Goal: Information Seeking & Learning: Find specific fact

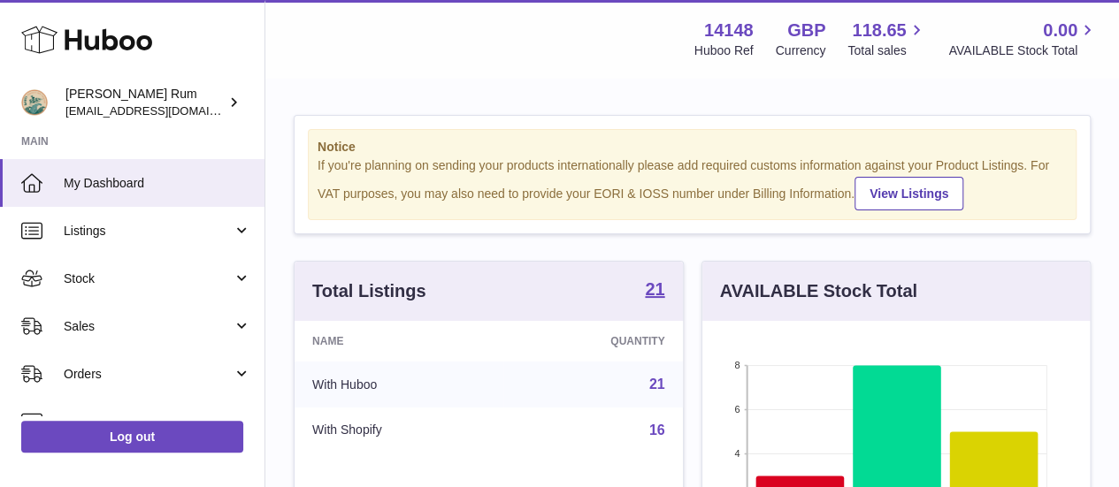
scroll to position [276, 387]
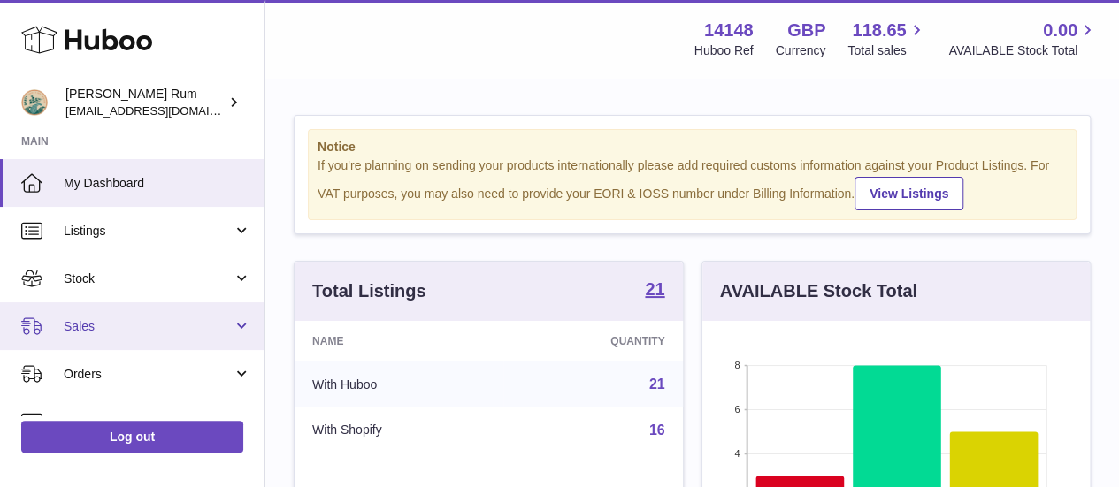
click at [165, 346] on link "Sales" at bounding box center [132, 326] width 264 height 48
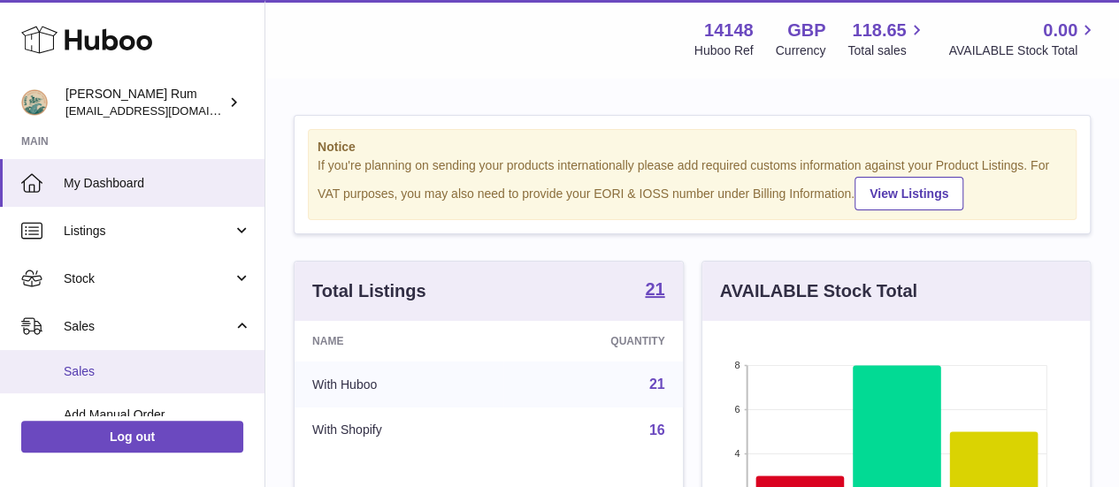
click at [181, 364] on span "Sales" at bounding box center [158, 372] width 188 height 17
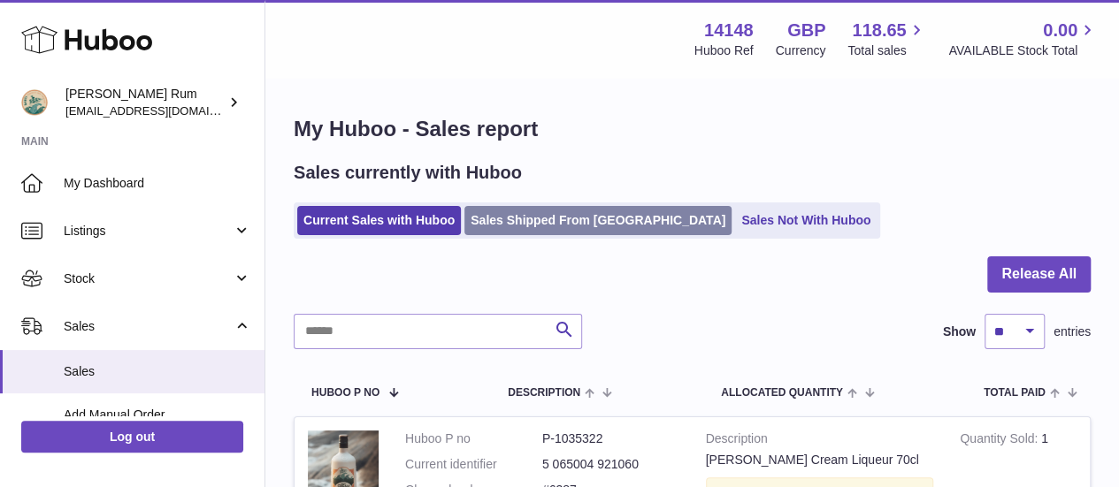
click at [517, 211] on link "Sales Shipped From Huboo" at bounding box center [597, 220] width 267 height 29
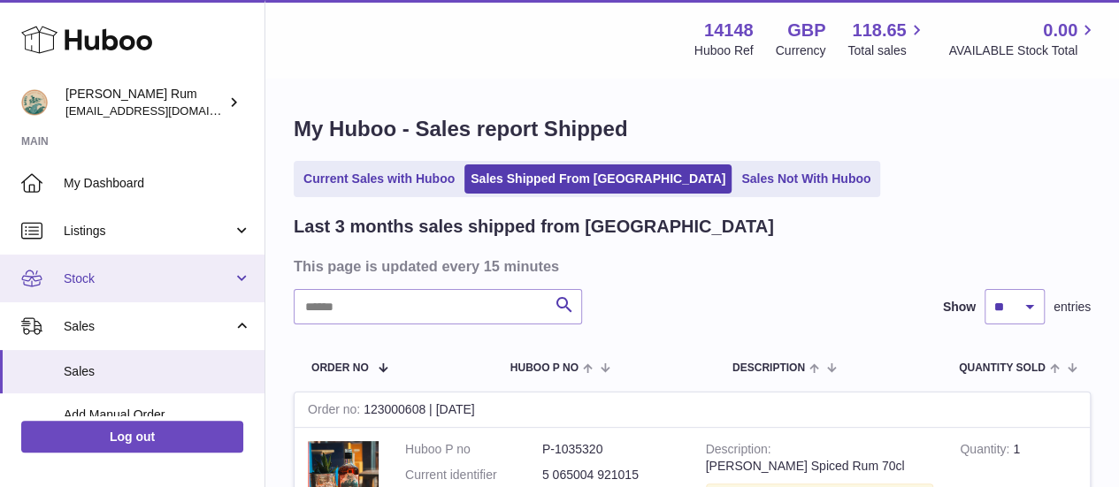
click at [154, 278] on span "Stock" at bounding box center [148, 279] width 169 height 17
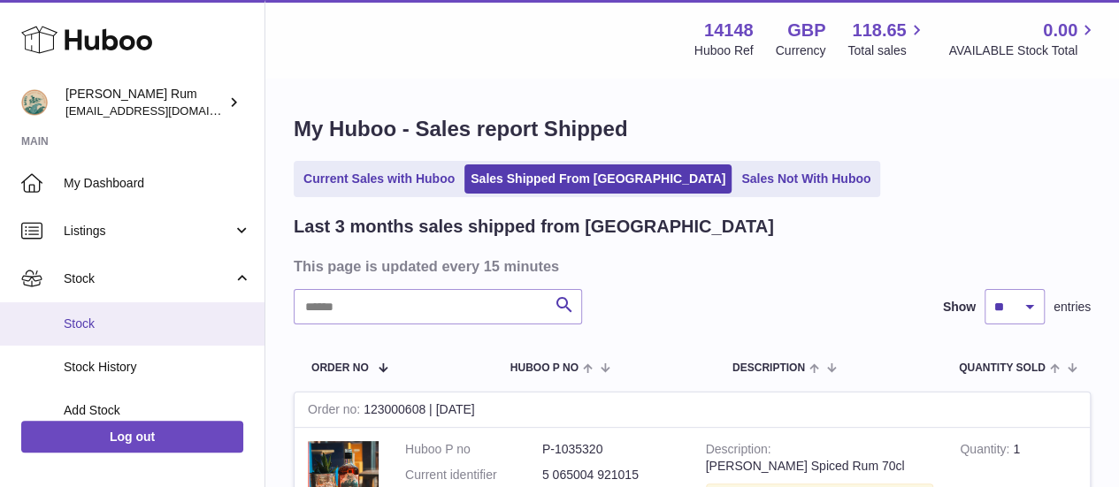
click at [155, 318] on span "Stock" at bounding box center [158, 324] width 188 height 17
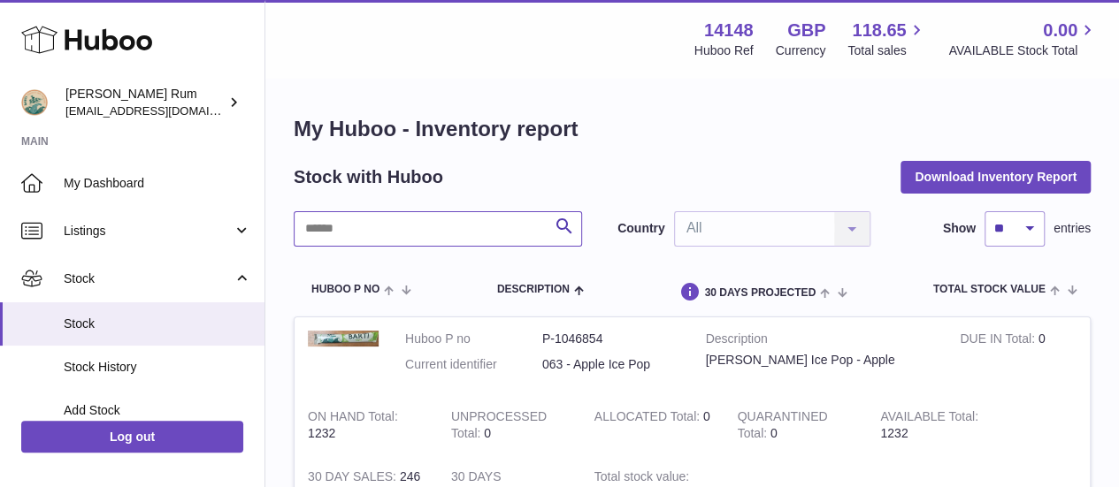
click at [410, 242] on input "text" at bounding box center [438, 228] width 288 height 35
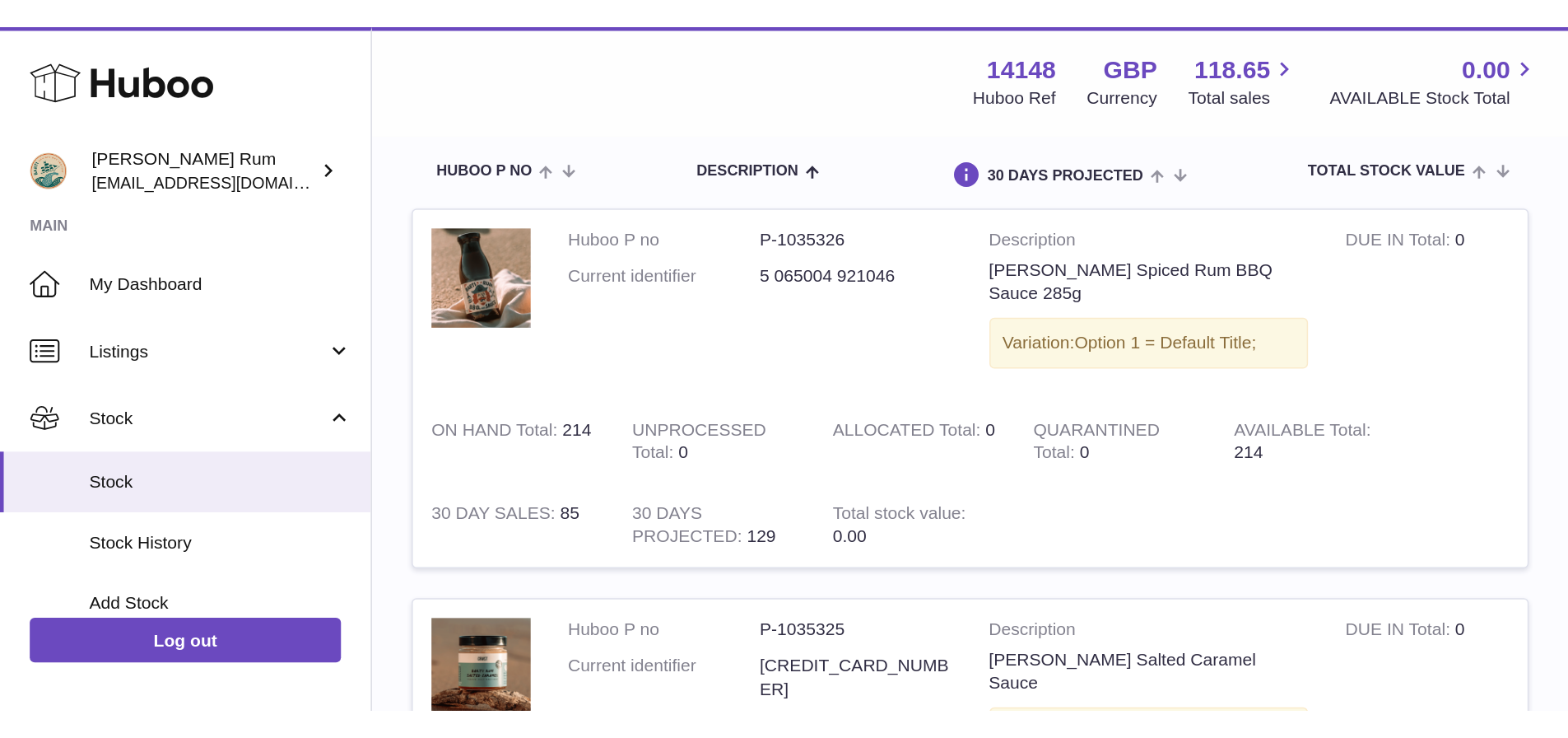
scroll to position [49, 0]
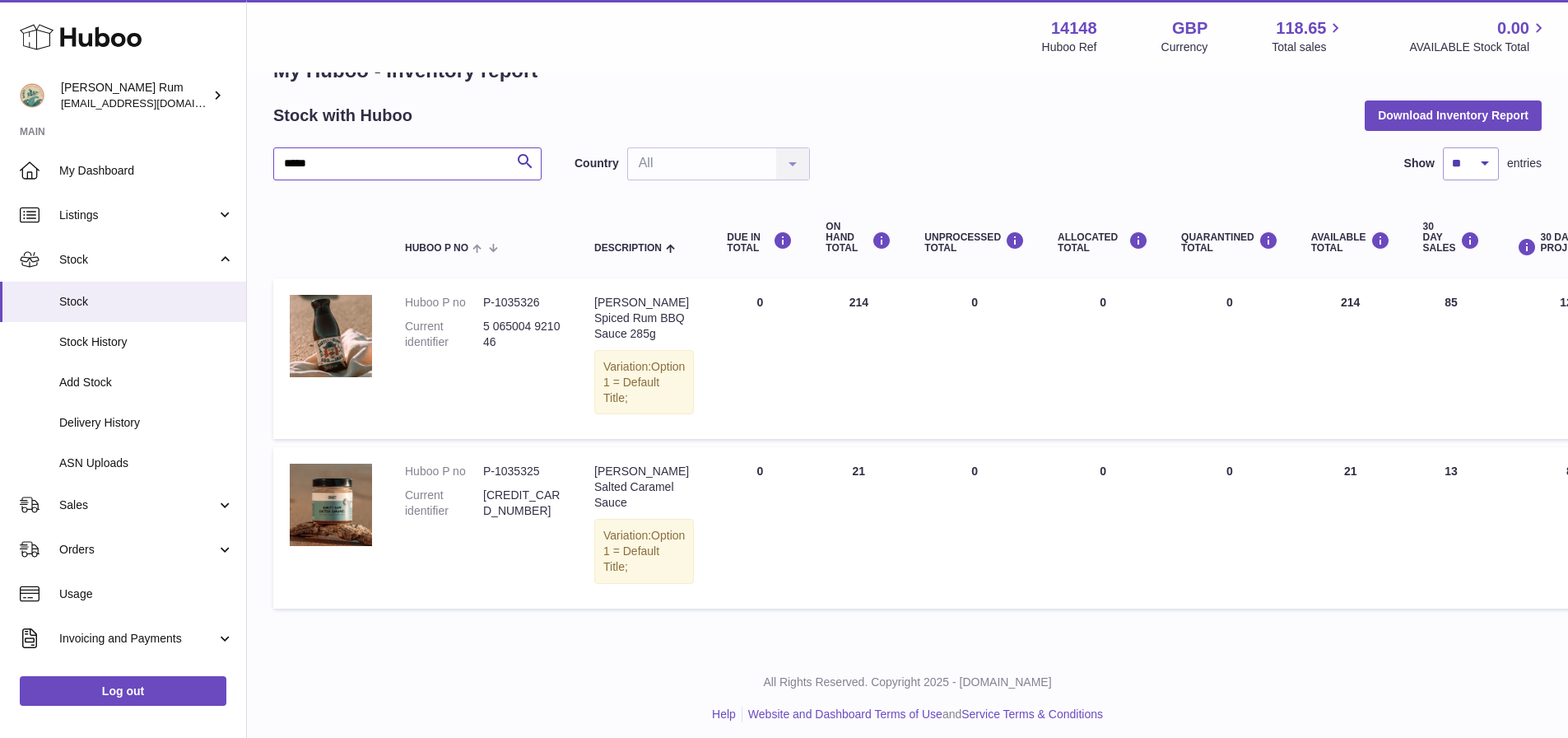
drag, startPoint x: 396, startPoint y: 148, endPoint x: 282, endPoint y: 160, distance: 114.6
click at [282, 160] on input "*****" at bounding box center [408, 163] width 268 height 33
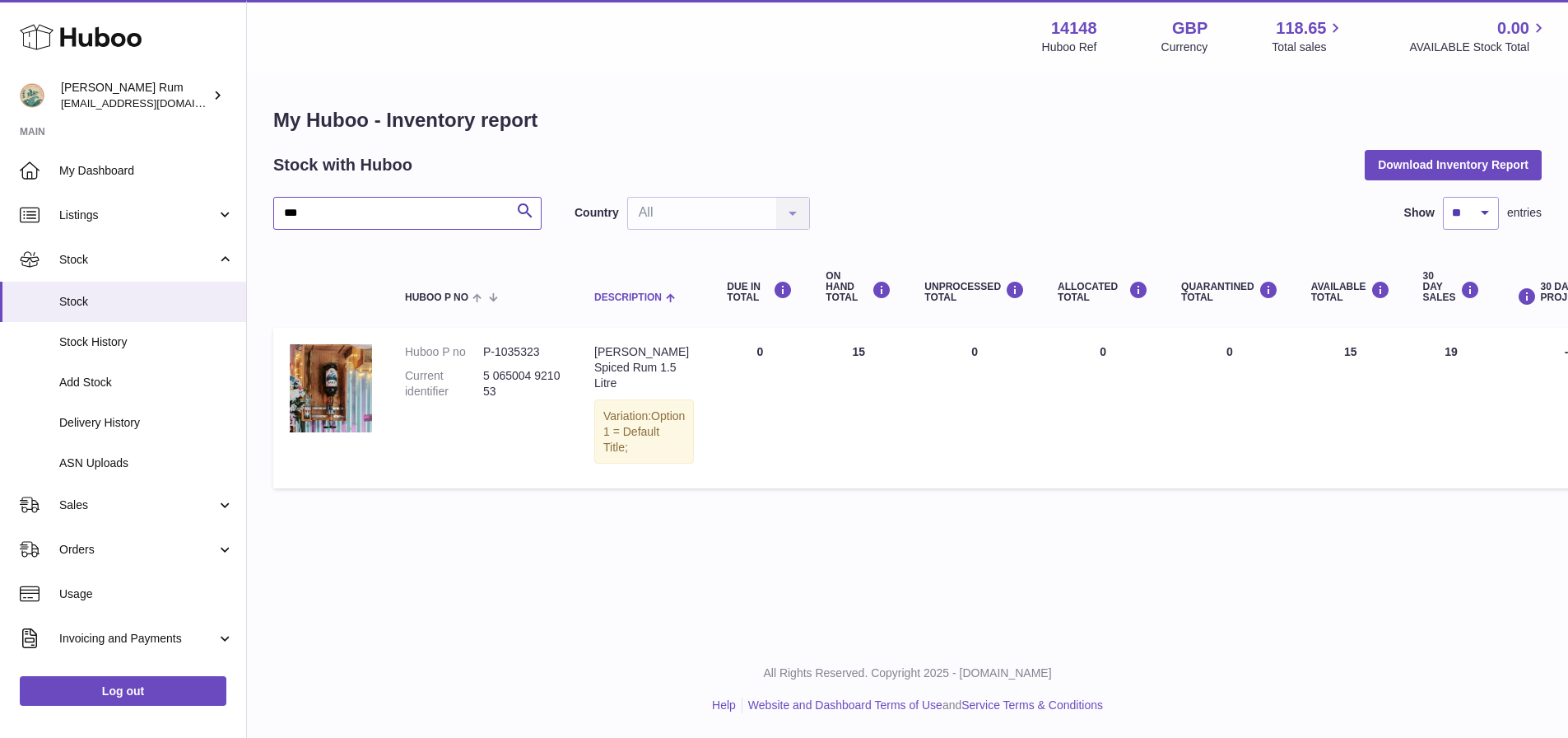
scroll to position [12, 0]
drag, startPoint x: 666, startPoint y: 351, endPoint x: 579, endPoint y: 338, distance: 88.0
click at [579, 338] on td "Description Barti Spiced Rum 1.5 Litre Variation: Option 1 = Default Title;" at bounding box center [644, 408] width 132 height 160
copy div "Barti Spiced Rum 1.5 Litre"
drag, startPoint x: 483, startPoint y: 339, endPoint x: 541, endPoint y: 339, distance: 58.0
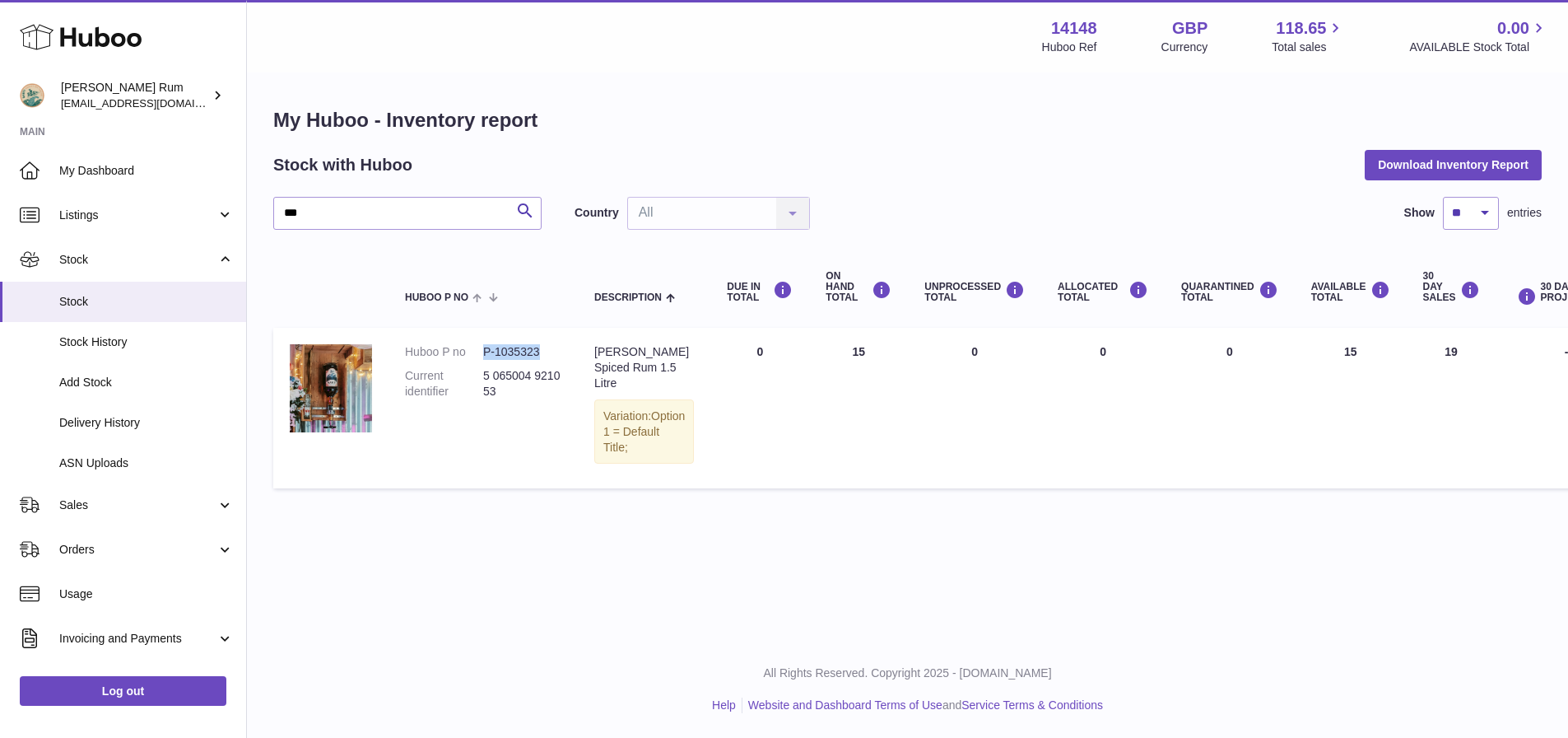
click at [541, 344] on dd "P-1035323" at bounding box center [522, 352] width 78 height 16
copy dd "P-1035323"
drag, startPoint x: 314, startPoint y: 200, endPoint x: 271, endPoint y: 203, distance: 43.1
click at [271, 203] on div "My Huboo - Inventory report Stock with Huboo Download Inventory Report *** Sear…" at bounding box center [907, 302] width 1321 height 455
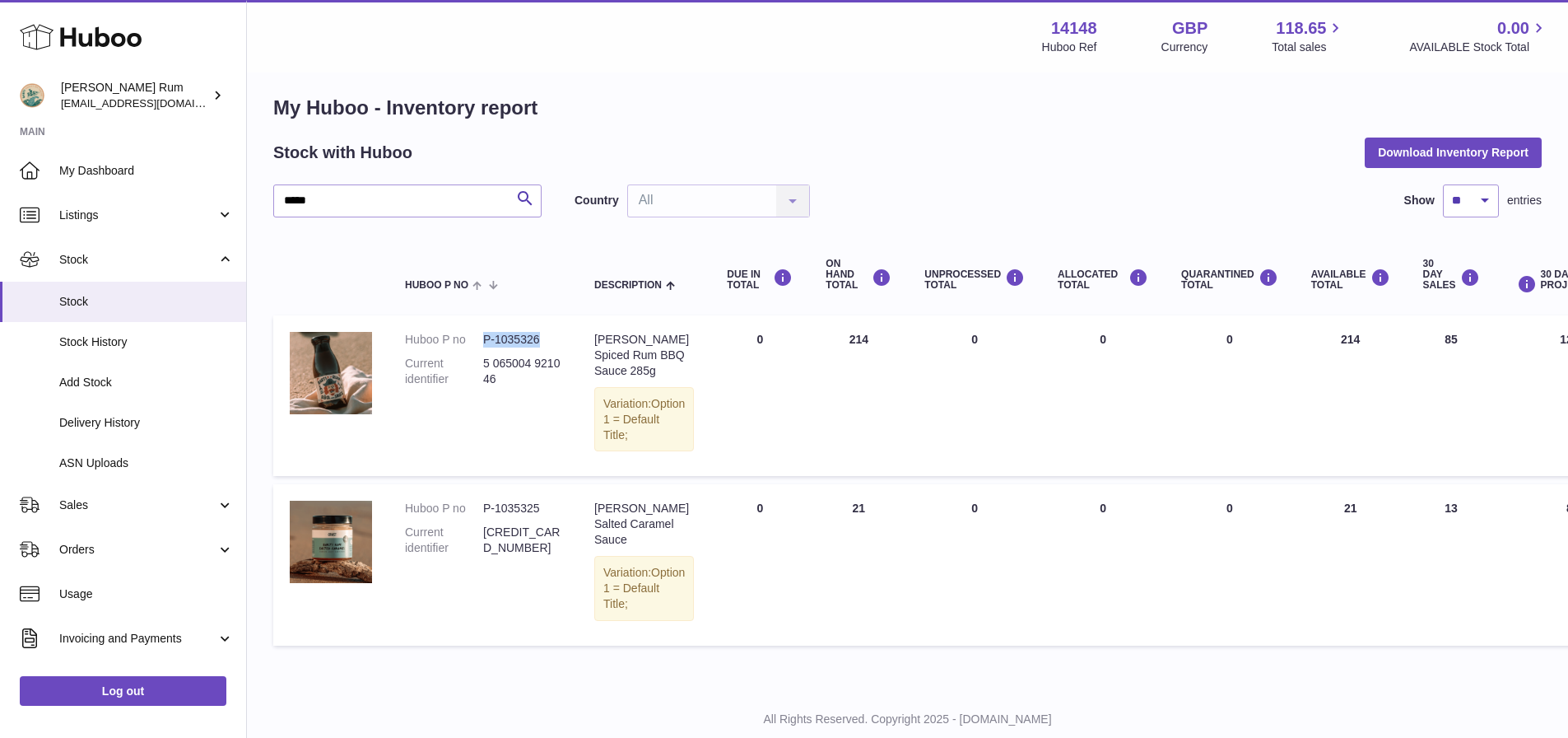
drag, startPoint x: 483, startPoint y: 344, endPoint x: 542, endPoint y: 342, distance: 59.0
click at [542, 342] on dd "P-1035326" at bounding box center [522, 339] width 78 height 16
copy dd "P-1035326"
drag, startPoint x: 675, startPoint y: 372, endPoint x: 595, endPoint y: 340, distance: 86.2
click at [595, 340] on td "Description Barti Spiced Rum BBQ Sauce 285g Variation: Option 1 = Default Title;" at bounding box center [644, 396] width 132 height 160
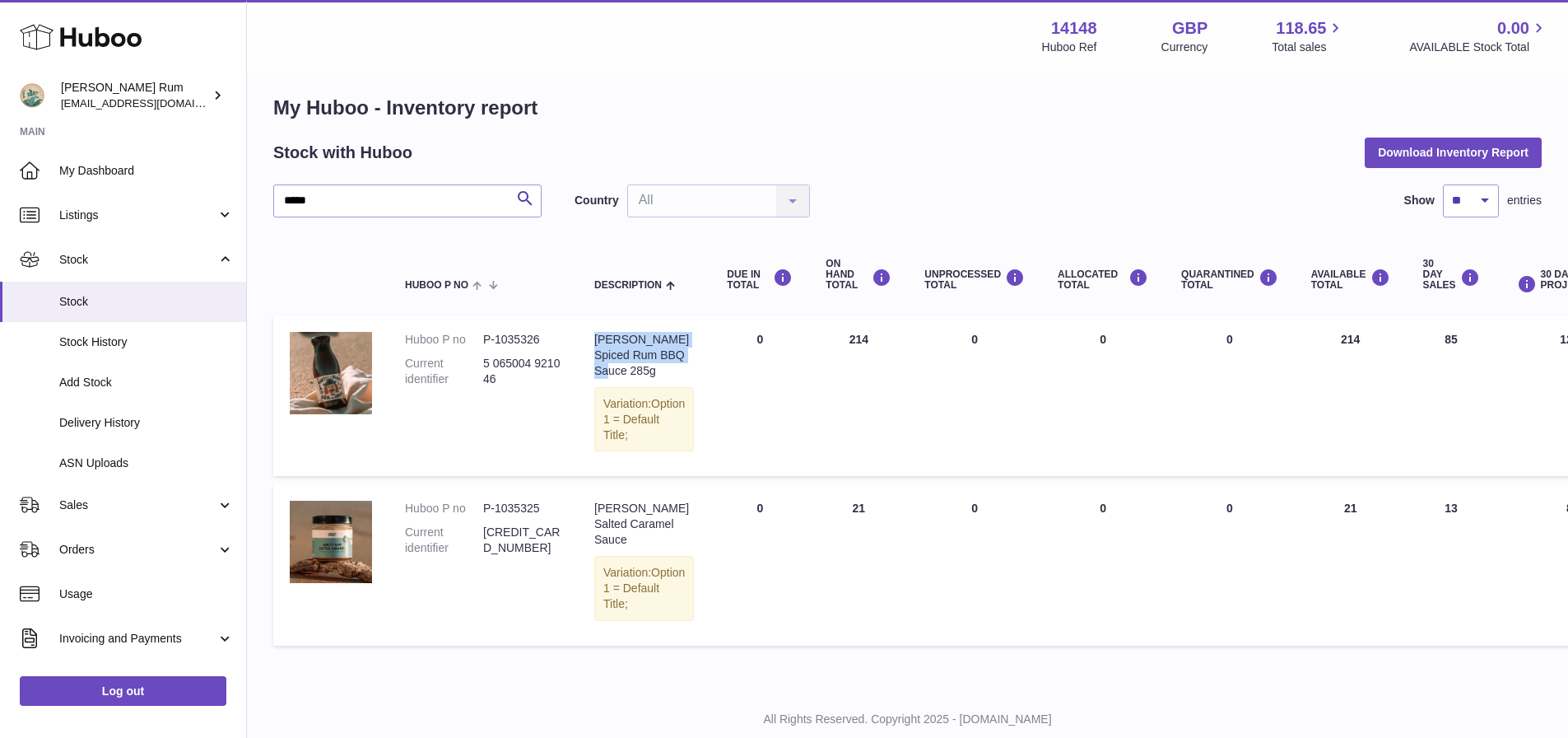
copy div "Barti Spiced Rum BBQ Sauce 285g"
drag, startPoint x: 484, startPoint y: 524, endPoint x: 538, endPoint y: 522, distance: 54.0
click at [538, 452] on dd "P-1035325" at bounding box center [522, 508] width 78 height 16
copy dd "P-1035325"
drag, startPoint x: 642, startPoint y: 557, endPoint x: 588, endPoint y: 524, distance: 63.3
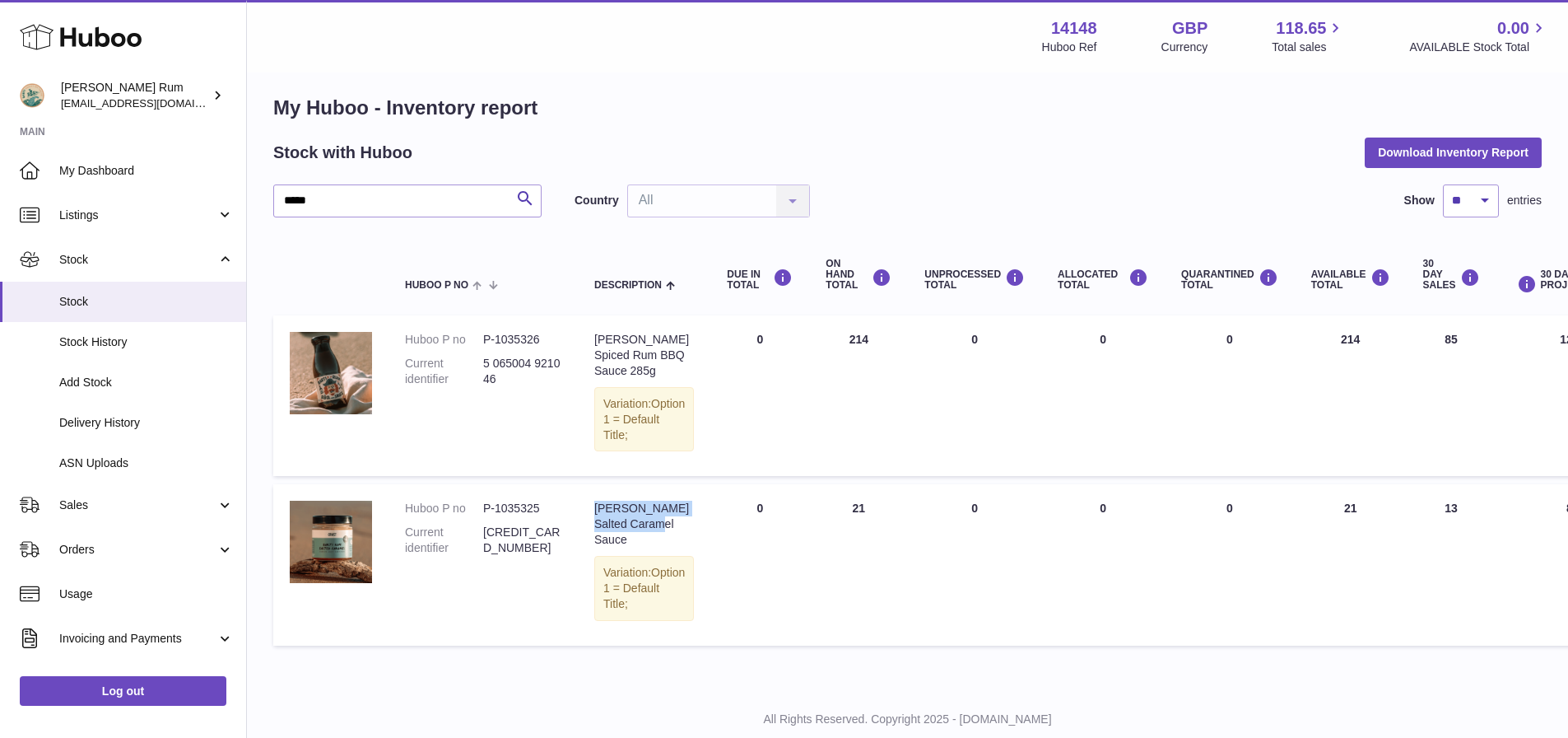
click at [588, 452] on td "Description Barti Salted Caramel Sauce Variation: Option 1 = Default Title;" at bounding box center [644, 564] width 132 height 160
copy div "Barti Salted Caramel Sauce"
drag, startPoint x: 386, startPoint y: 210, endPoint x: 283, endPoint y: 210, distance: 103.0
click at [283, 210] on input "*****" at bounding box center [408, 200] width 268 height 33
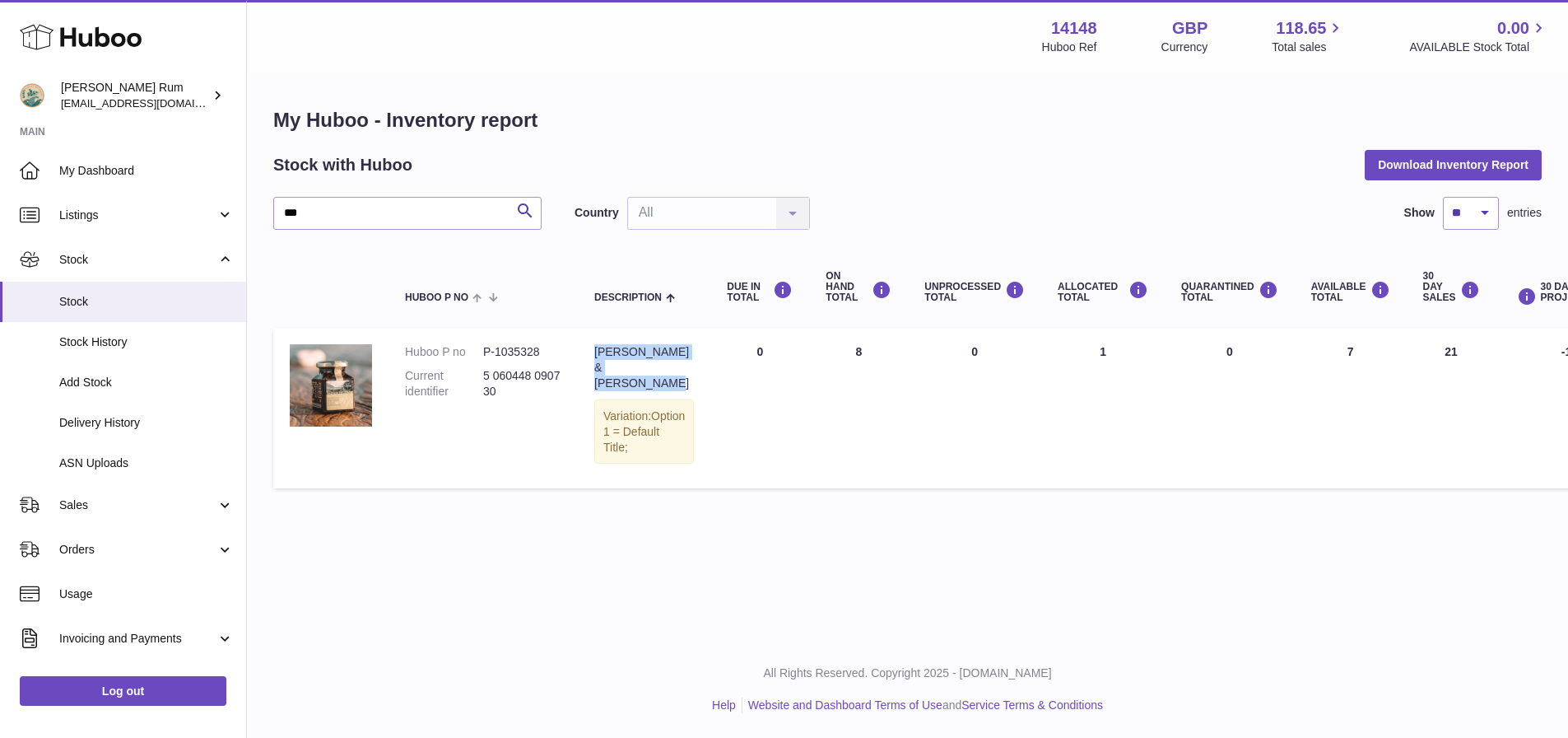
drag, startPoint x: 659, startPoint y: 369, endPoint x: 596, endPoint y: 339, distance: 69.8
click at [596, 344] on div "[PERSON_NAME] & [PERSON_NAME]" at bounding box center [644, 368] width 100 height 47
drag, startPoint x: 462, startPoint y: 337, endPoint x: 481, endPoint y: 337, distance: 19.0
click at [481, 344] on dl "Huboo P no P-1035328 Current identifier 5 060448 090730" at bounding box center [483, 376] width 156 height 63
copy dl "P-1035328"
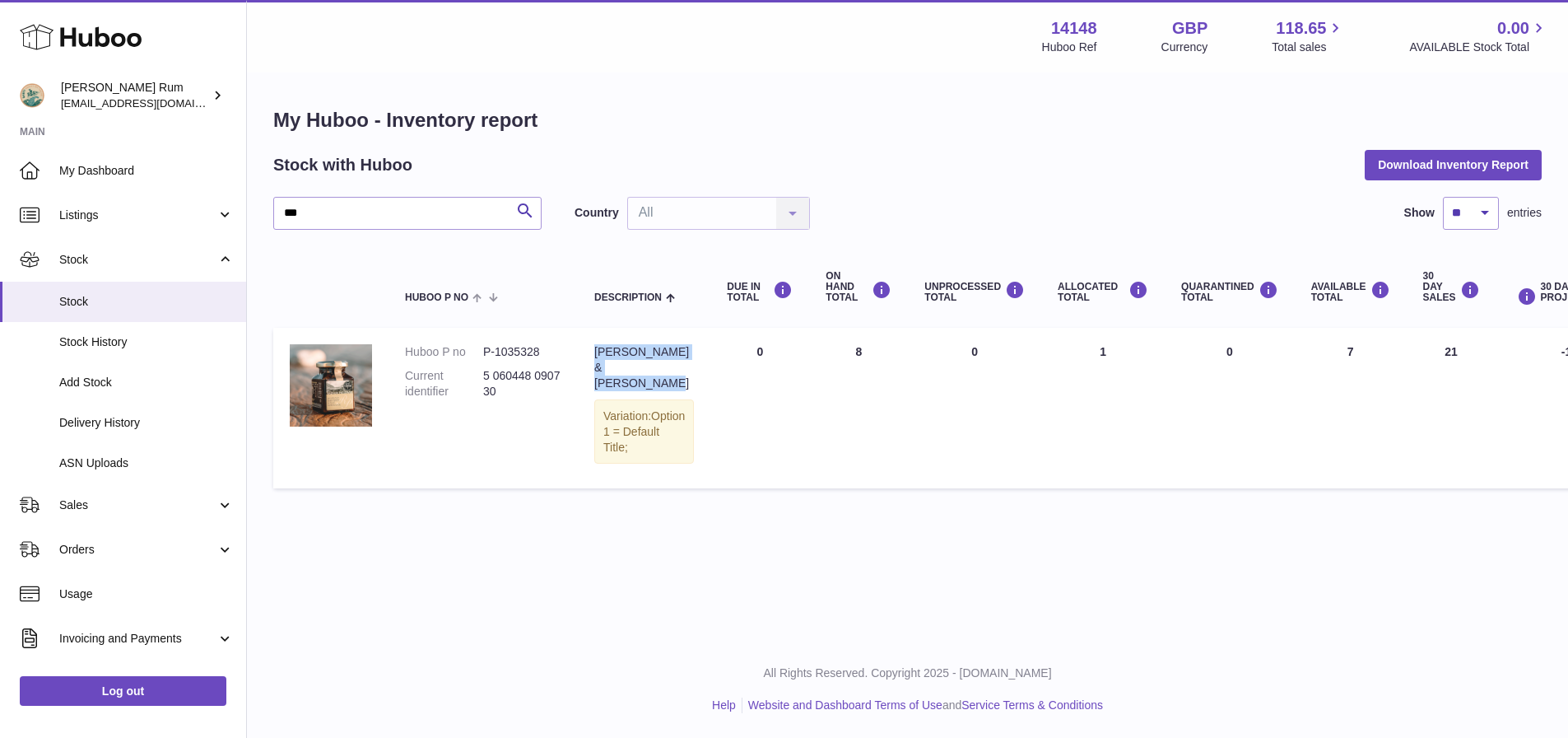
drag, startPoint x: 668, startPoint y: 376, endPoint x: 592, endPoint y: 339, distance: 84.5
click at [592, 339] on td "Description Bara Brith & Barti Marmalade Variation: Option 1 = Default Title;" at bounding box center [644, 408] width 132 height 160
copy div "[PERSON_NAME] & [PERSON_NAME]"
drag, startPoint x: 440, startPoint y: 203, endPoint x: 277, endPoint y: 214, distance: 163.4
click at [277, 214] on input "***" at bounding box center [408, 212] width 268 height 33
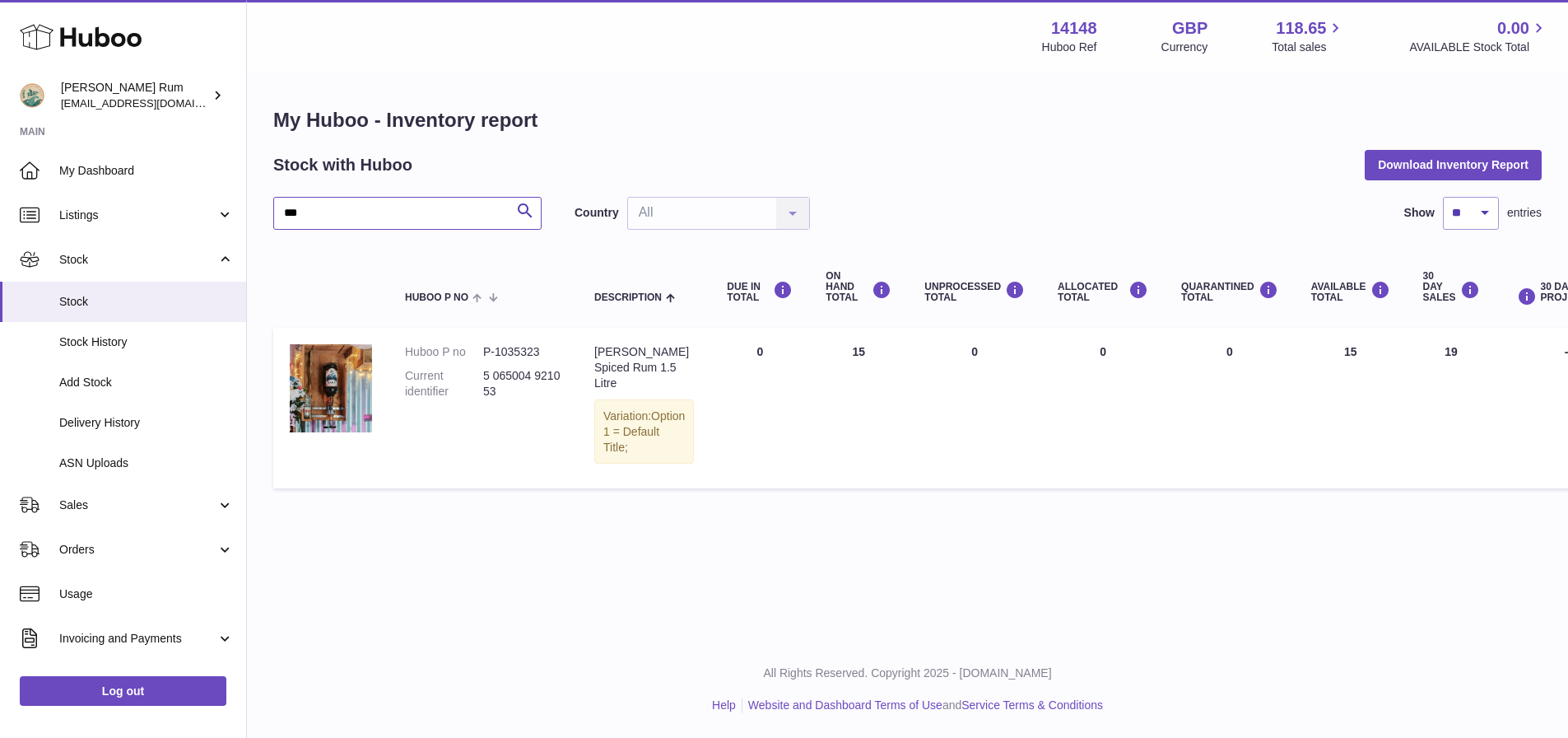
type input "***"
drag, startPoint x: 483, startPoint y: 340, endPoint x: 540, endPoint y: 340, distance: 57.0
click at [540, 344] on dd "P-1035323" at bounding box center [522, 352] width 78 height 16
copy dd "P-1035323"
